Goal: Information Seeking & Learning: Learn about a topic

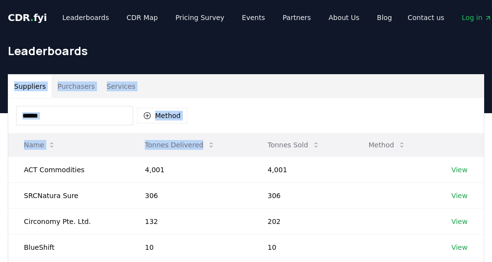
drag, startPoint x: 217, startPoint y: 79, endPoint x: 222, endPoint y: 137, distance: 58.2
click at [228, 114] on div "Method" at bounding box center [245, 115] width 475 height 35
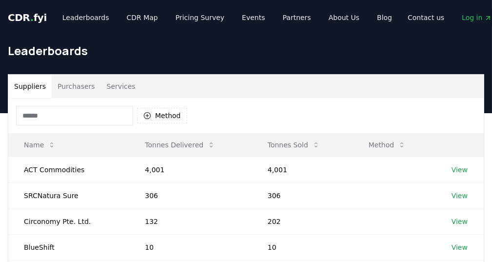
drag, startPoint x: 220, startPoint y: 118, endPoint x: 186, endPoint y: 100, distance: 38.8
click at [186, 100] on div "Method" at bounding box center [245, 115] width 475 height 35
click at [64, 85] on button "Purchasers" at bounding box center [76, 86] width 49 height 23
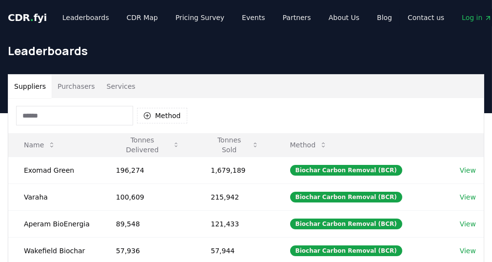
click at [37, 85] on button "Suppliers" at bounding box center [29, 86] width 43 height 23
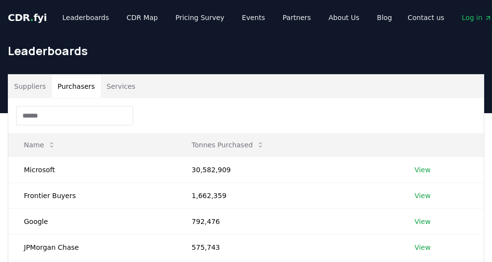
click at [60, 85] on button "Purchasers" at bounding box center [76, 86] width 49 height 23
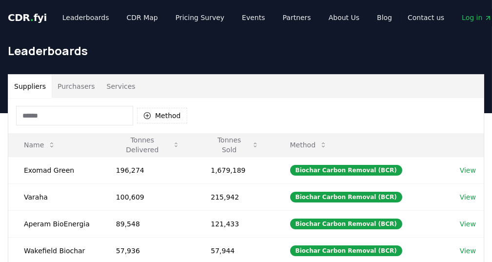
click at [38, 84] on button "Suppliers" at bounding box center [29, 86] width 43 height 23
click at [74, 86] on button "Purchasers" at bounding box center [76, 86] width 49 height 23
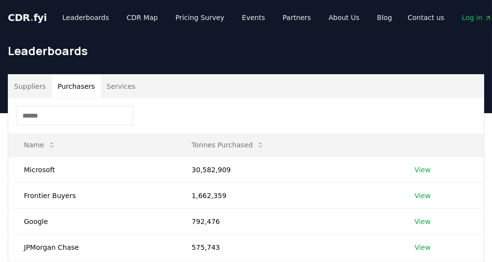
click at [35, 84] on button "Suppliers" at bounding box center [29, 86] width 43 height 23
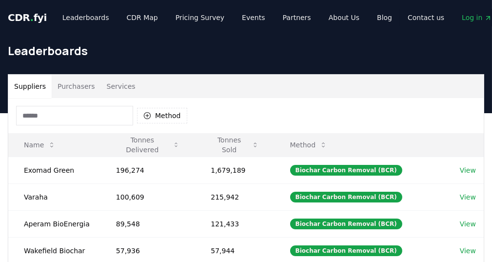
click at [109, 85] on button "Services" at bounding box center [121, 86] width 40 height 23
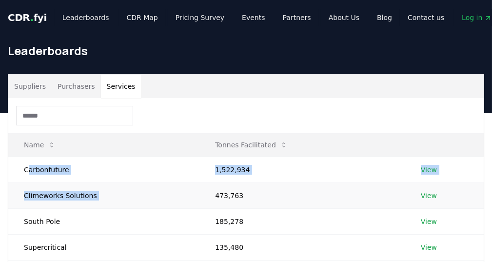
drag, startPoint x: 27, startPoint y: 171, endPoint x: 199, endPoint y: 187, distance: 172.8
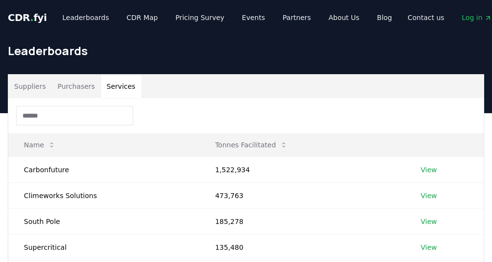
click at [258, 103] on div at bounding box center [245, 115] width 475 height 35
click at [77, 20] on link "Leaderboards" at bounding box center [86, 18] width 62 height 18
click at [132, 11] on link "CDR Map" at bounding box center [142, 18] width 47 height 18
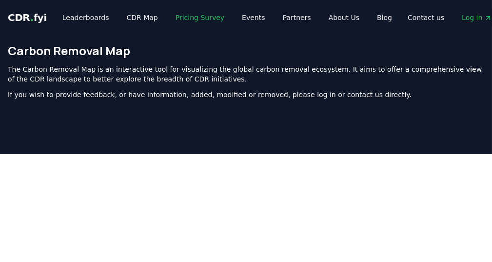
click at [183, 16] on link "Pricing Survey" at bounding box center [200, 18] width 64 height 18
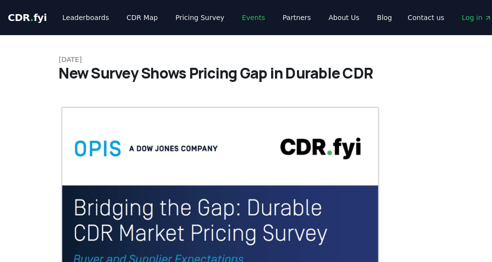
click at [244, 16] on link "Events" at bounding box center [253, 18] width 38 height 18
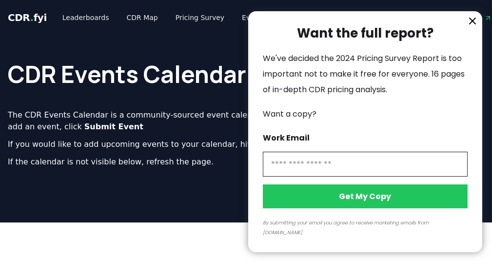
click at [281, 13] on div at bounding box center [246, 131] width 492 height 262
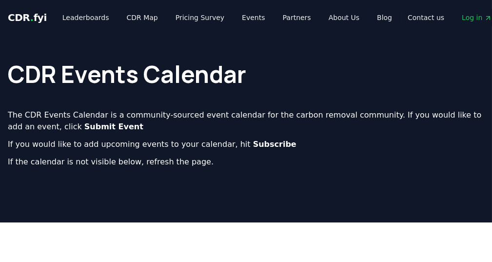
click at [281, 19] on div at bounding box center [246, 131] width 492 height 262
click at [128, 19] on link "CDR Map" at bounding box center [142, 18] width 47 height 18
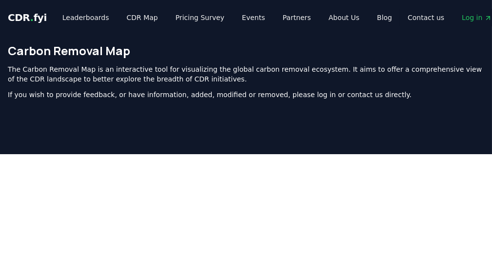
scroll to position [317, 0]
